Goal: Find specific page/section: Find specific page/section

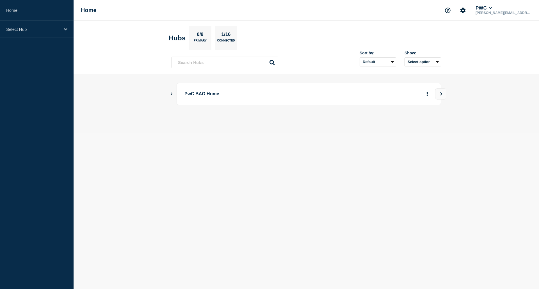
click at [172, 97] on div "PwC BAO Home" at bounding box center [307, 94] width 270 height 22
click at [172, 94] on icon "Show Connected Hubs" at bounding box center [172, 93] width 4 height 3
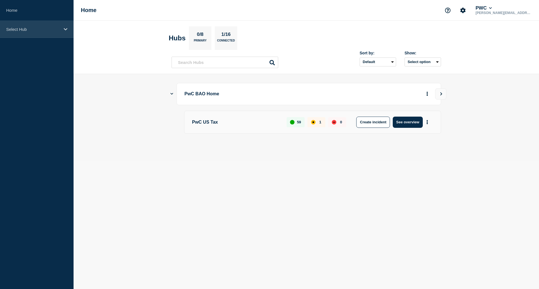
click at [38, 28] on p "Select Hub" at bounding box center [33, 29] width 54 height 5
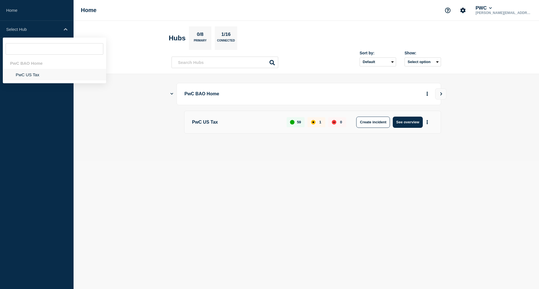
click at [24, 75] on li "PwC US Tax" at bounding box center [54, 75] width 103 height 12
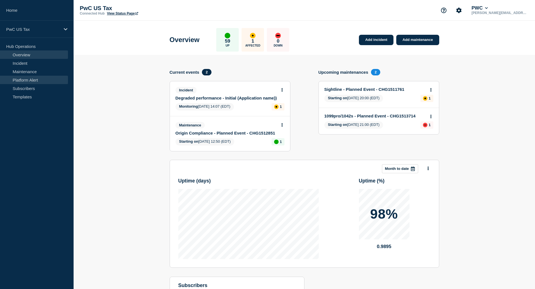
click at [24, 78] on link "Platform Alert" at bounding box center [34, 80] width 68 height 8
